Goal: Connect with others: Connect with others

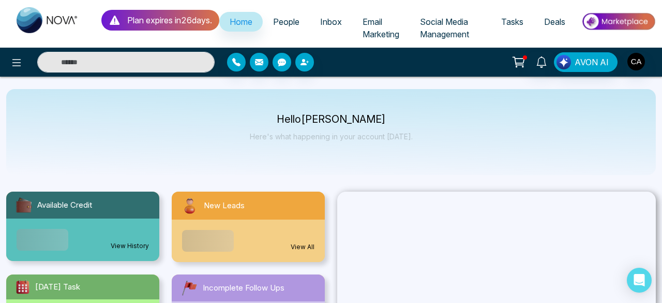
select select "*"
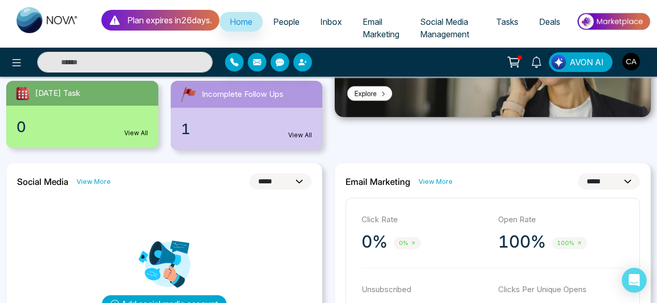
scroll to position [310, 0]
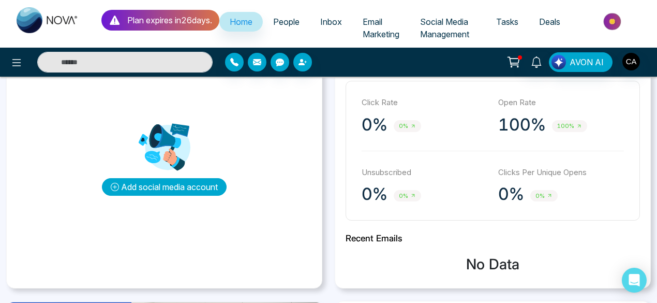
click at [144, 184] on button "Add social media account" at bounding box center [164, 187] width 125 height 18
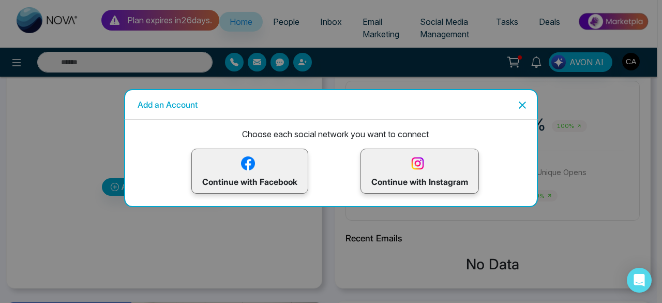
click at [406, 178] on p "Continue with Instagram" at bounding box center [419, 171] width 97 height 34
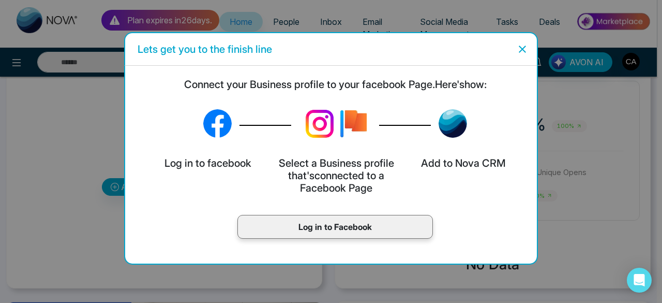
click at [356, 227] on p "Log in to Facebook" at bounding box center [335, 226] width 174 height 12
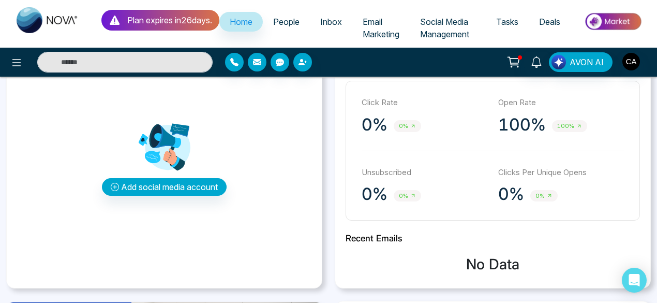
select select "*"
